Goal: Information Seeking & Learning: Check status

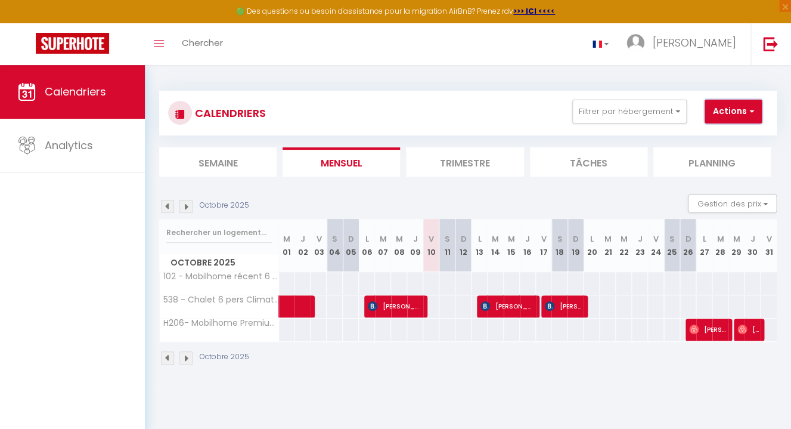
click at [748, 109] on span "button" at bounding box center [749, 111] width 7 height 12
click at [166, 35] on link "Toggle menubar" at bounding box center [159, 44] width 28 height 42
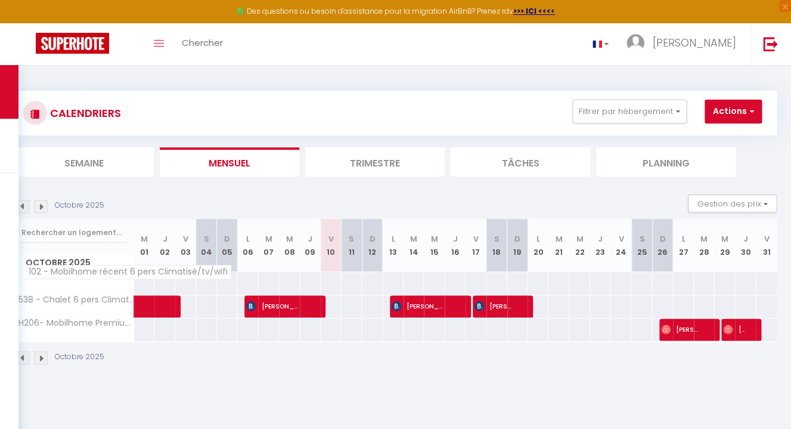
click at [103, 279] on span "102 - Mobilhome récent 6 pers Climatisé/tv/wifi" at bounding box center [127, 272] width 207 height 14
click at [163, 42] on icon "Toggle menubar" at bounding box center [159, 43] width 10 height 7
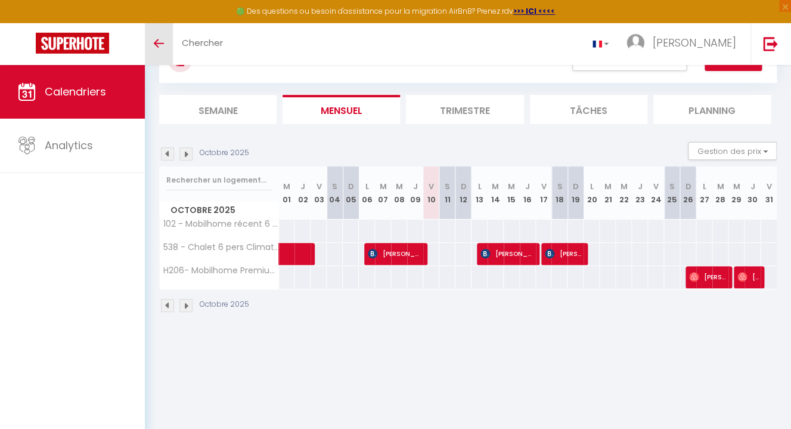
scroll to position [65, 0]
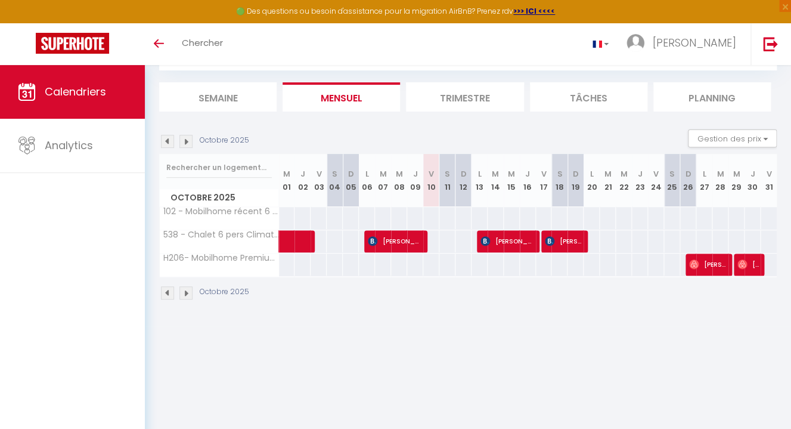
click at [169, 293] on img at bounding box center [167, 292] width 13 height 13
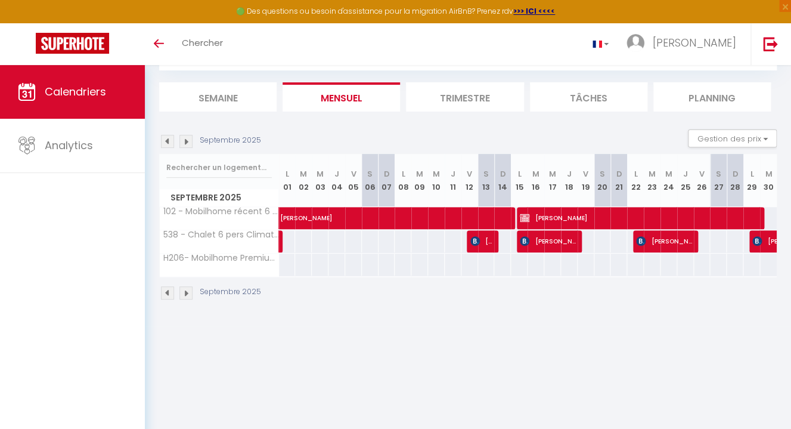
click at [169, 293] on img at bounding box center [167, 292] width 13 height 13
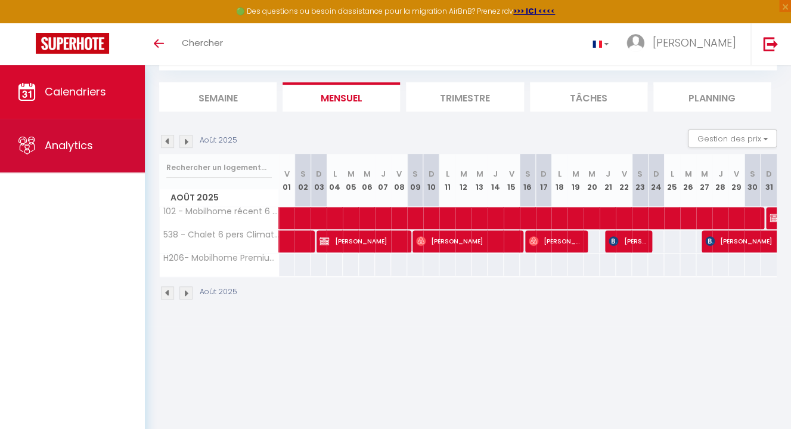
click at [94, 143] on link "Analytics" at bounding box center [72, 146] width 145 height 54
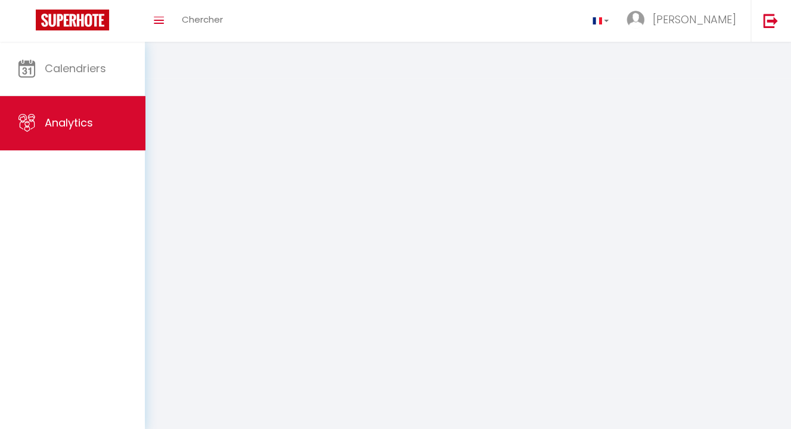
select select "2025"
select select "10"
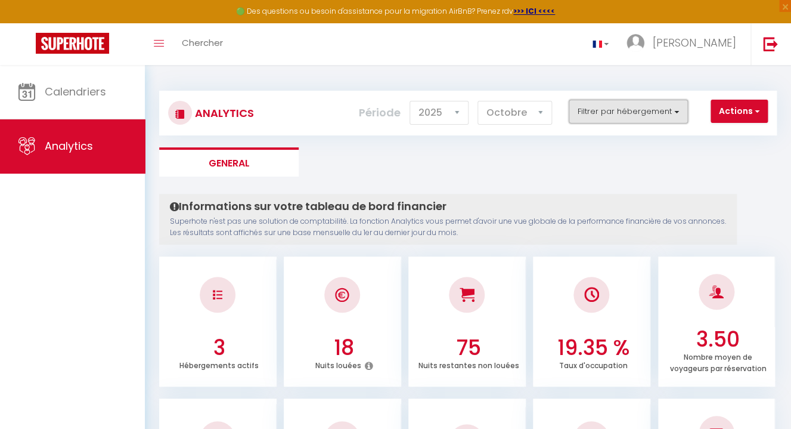
click at [648, 117] on button "Filtrer par hébergement" at bounding box center [628, 112] width 119 height 24
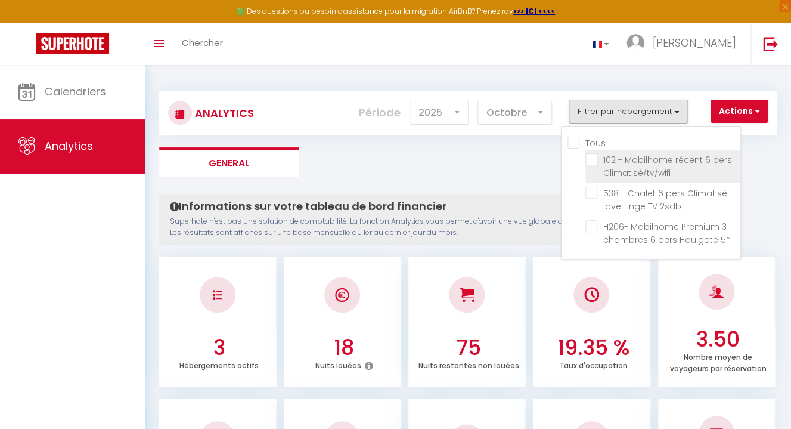
click at [594, 164] on Climatisé\/tv\/wifi "checkbox" at bounding box center [662, 159] width 155 height 12
checkbox Climatisé\/tv\/wifi "true"
checkbox 2sdb "false"
checkbox 5\* "false"
checkbox 2sdb "false"
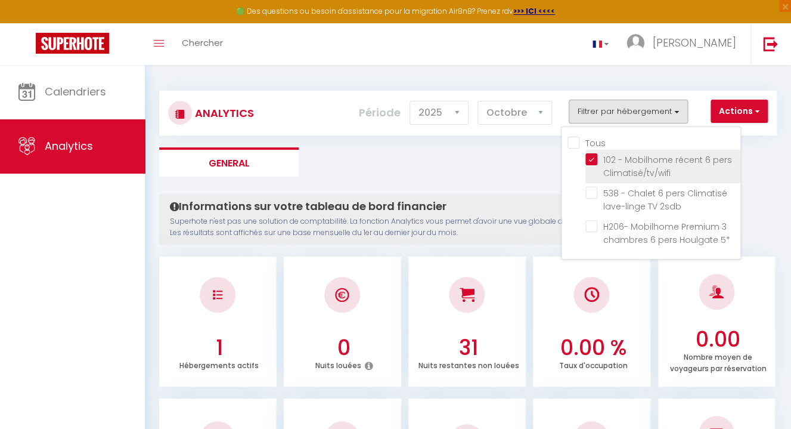
checkbox 5\* "false"
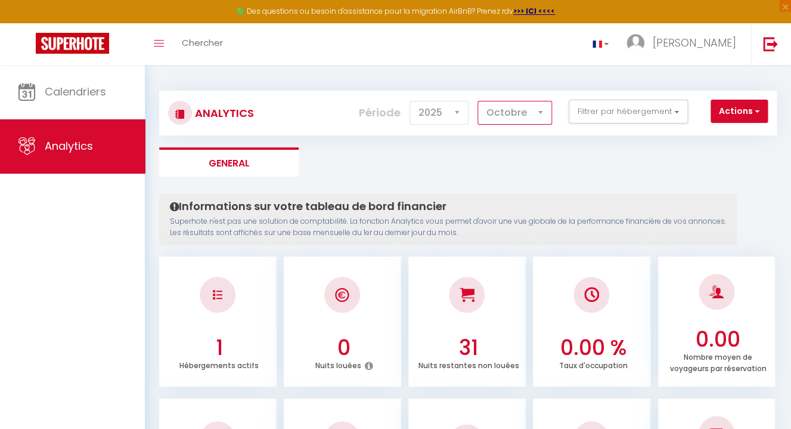
click at [477, 101] on select "[PERSON_NAME] Mars [PERSON_NAME] Juin Juillet Août Septembre Octobre Novembre D…" at bounding box center [514, 113] width 75 height 24
select select "7"
click option "Juillet" at bounding box center [0, 0] width 0 height 0
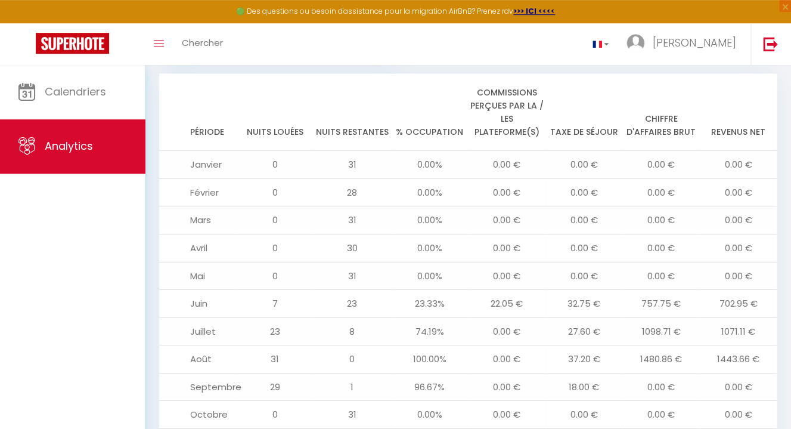
scroll to position [1202, 0]
click at [196, 41] on span "Chercher" at bounding box center [202, 42] width 41 height 13
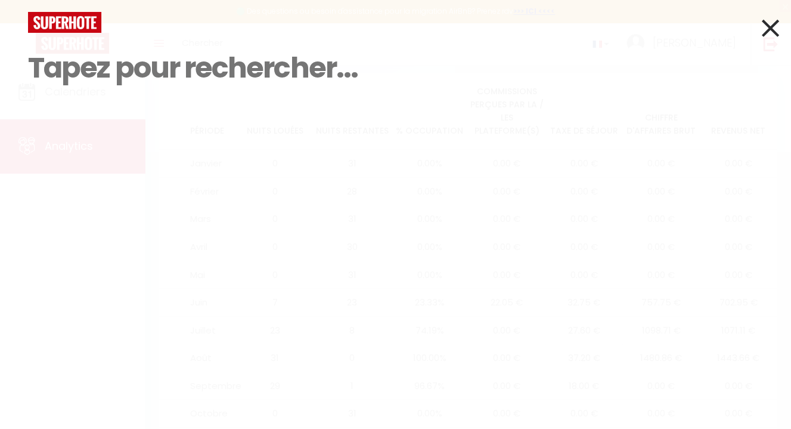
click at [771, 36] on icon at bounding box center [770, 28] width 17 height 30
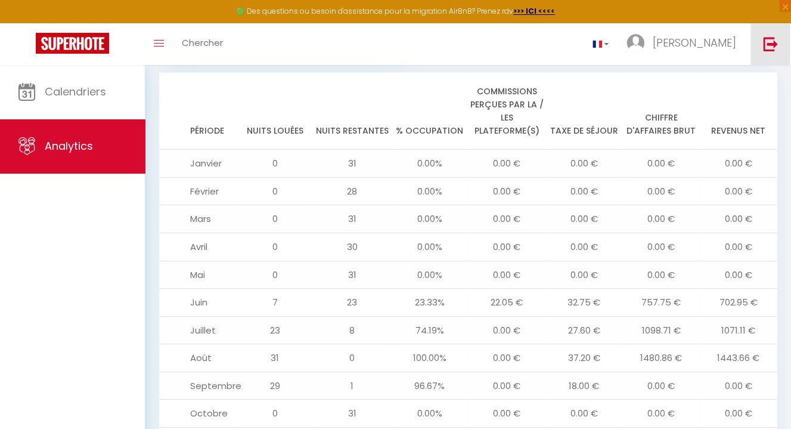
click at [772, 38] on img at bounding box center [770, 43] width 15 height 15
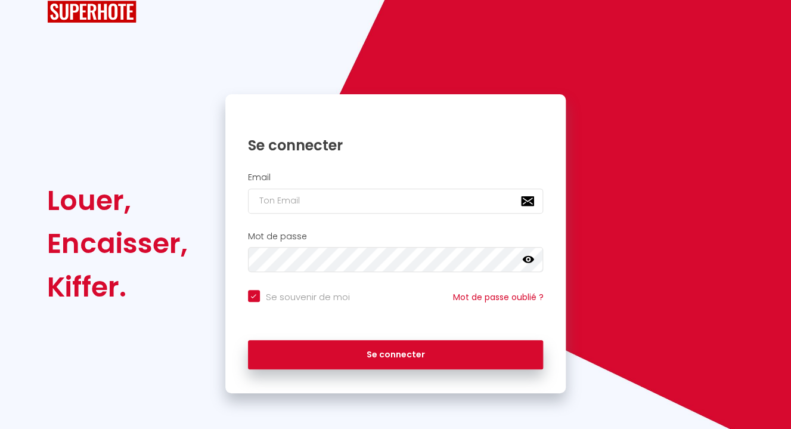
type input "[PERSON_NAME][EMAIL_ADDRESS][PERSON_NAME][DOMAIN_NAME]"
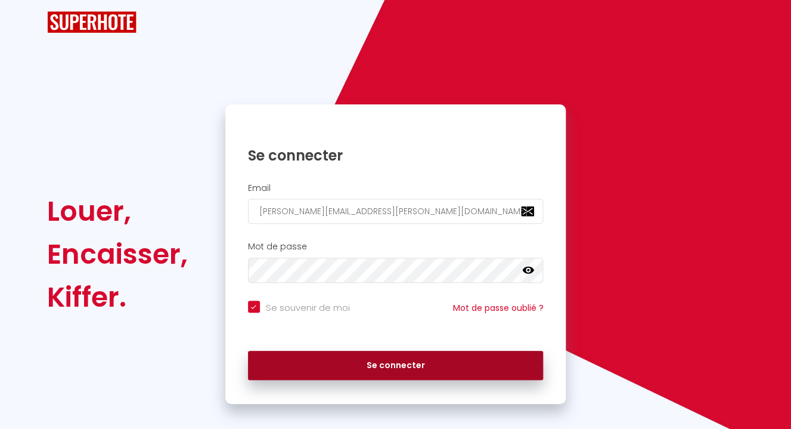
click at [460, 367] on button "Se connecter" at bounding box center [396, 366] width 296 height 30
checkbox input "true"
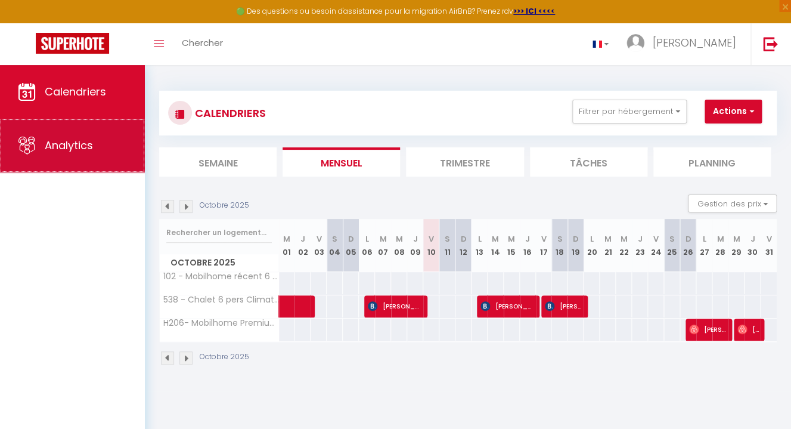
click at [82, 141] on span "Analytics" at bounding box center [69, 145] width 48 height 15
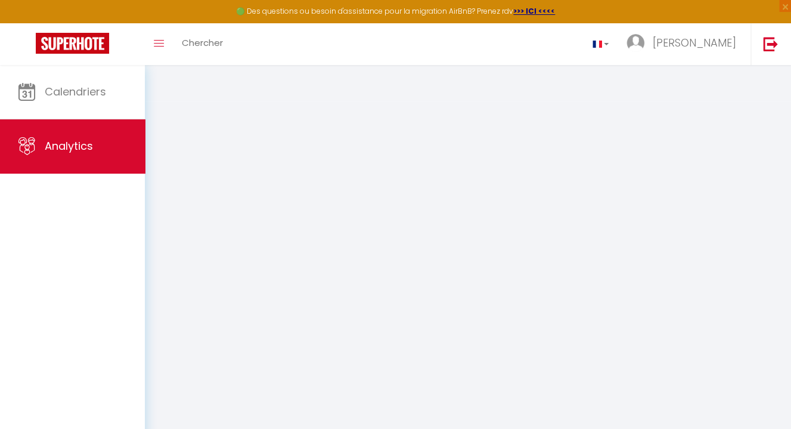
select select "2025"
select select "10"
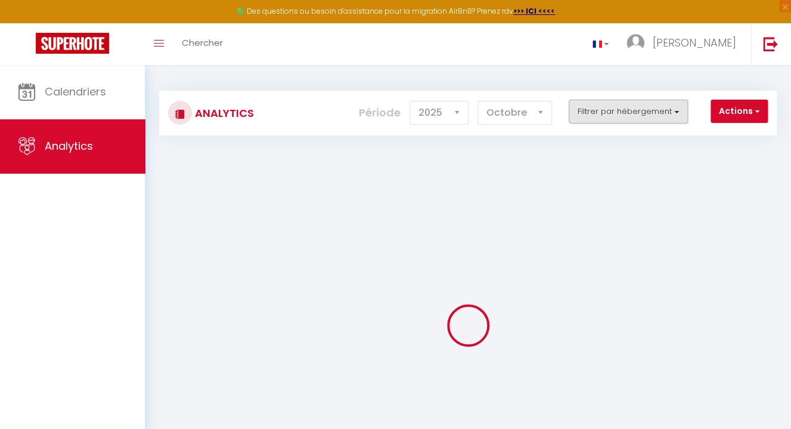
checkbox input "false"
checkbox Climatisé\/tv\/wifi "false"
checkbox 2sdb "false"
checkbox 5\* "false"
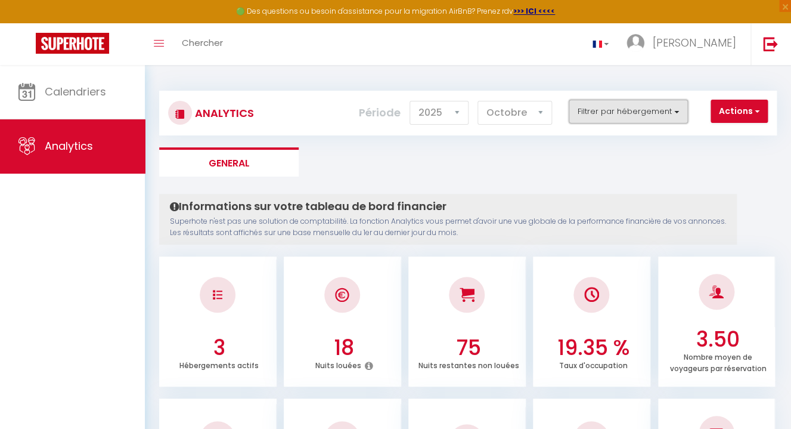
click at [662, 111] on button "Filtrer par hébergement" at bounding box center [628, 112] width 119 height 24
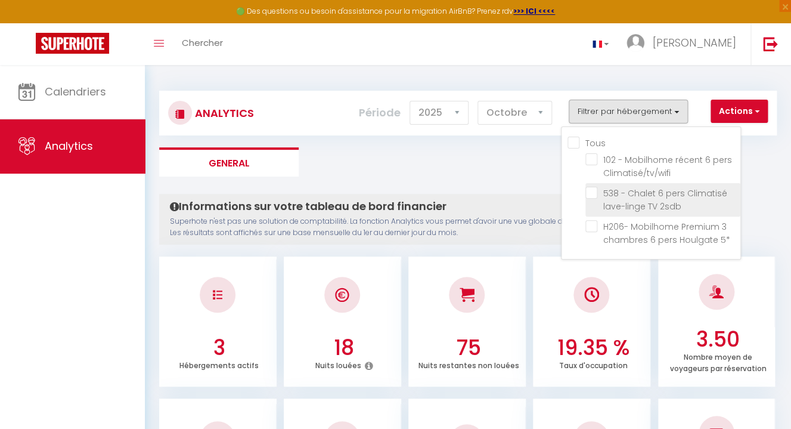
click at [591, 195] on 2sdb "checkbox" at bounding box center [662, 193] width 155 height 12
checkbox 2sdb "true"
checkbox Climatisé\/tv\/wifi "false"
checkbox 5\* "false"
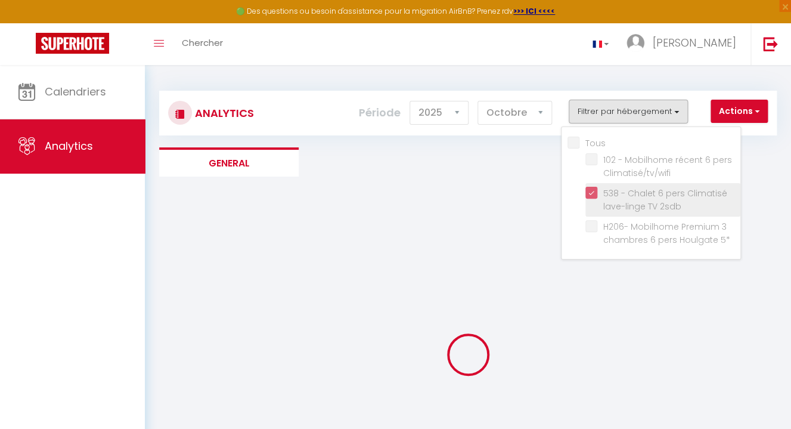
checkbox Climatisé\/tv\/wifi "false"
checkbox 5\* "false"
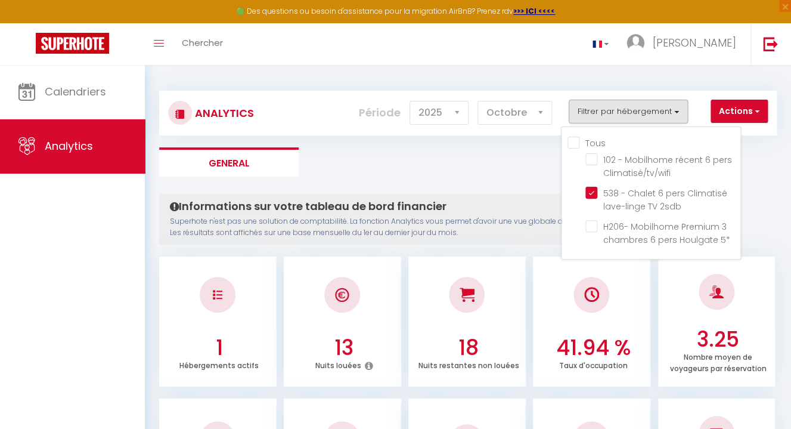
click at [634, 335] on li "41.94 % Taux d'occupation" at bounding box center [591, 321] width 117 height 130
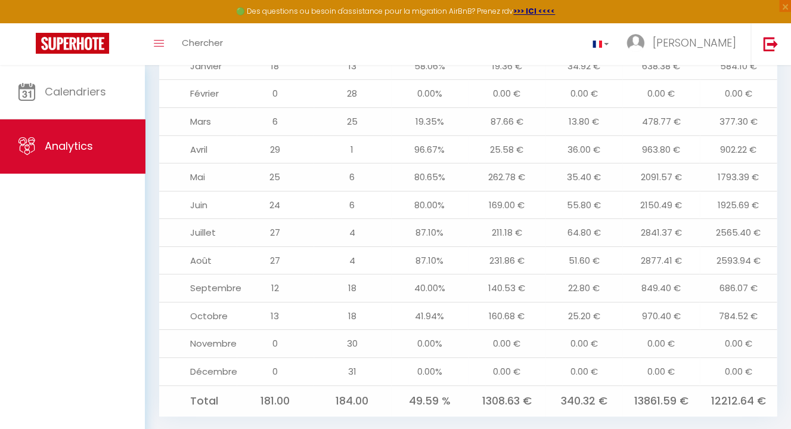
scroll to position [1289, 0]
click at [746, 300] on td "784.52 €" at bounding box center [738, 314] width 77 height 28
